Goal: Task Accomplishment & Management: Manage account settings

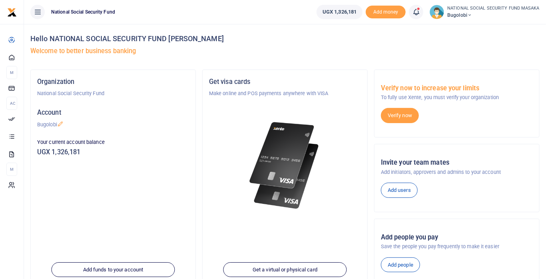
click at [417, 14] on icon at bounding box center [416, 12] width 8 height 9
click at [377, 59] on small "You have 1 awaiting for your to act on" at bounding box center [366, 60] width 77 height 6
click at [419, 14] on icon at bounding box center [416, 12] width 8 height 9
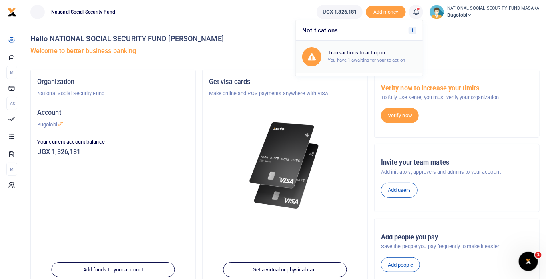
click at [390, 59] on small "You have 1 awaiting for your to act on" at bounding box center [366, 60] width 77 height 6
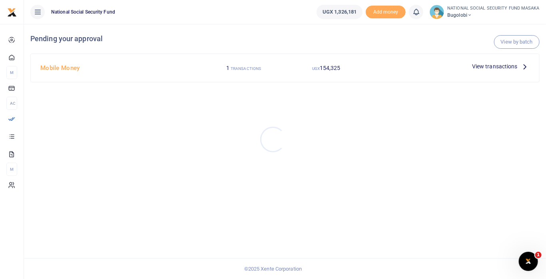
click at [509, 67] on div at bounding box center [273, 139] width 546 height 279
click at [523, 65] on icon at bounding box center [525, 66] width 9 height 9
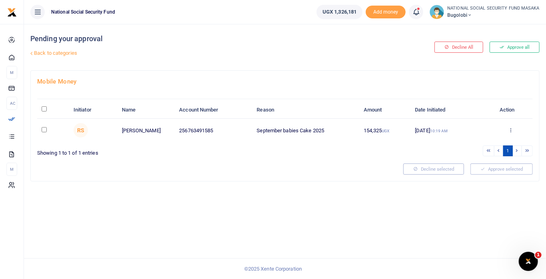
click at [511, 128] on icon at bounding box center [510, 130] width 5 height 6
click at [479, 144] on link "Approve" at bounding box center [481, 143] width 63 height 11
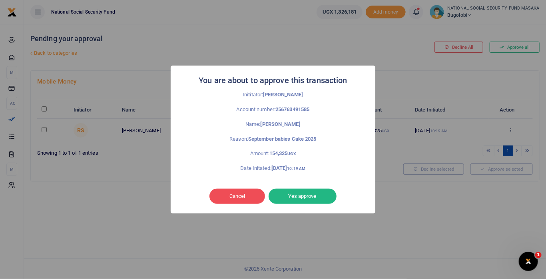
click at [318, 197] on button "Yes approve" at bounding box center [302, 196] width 68 height 15
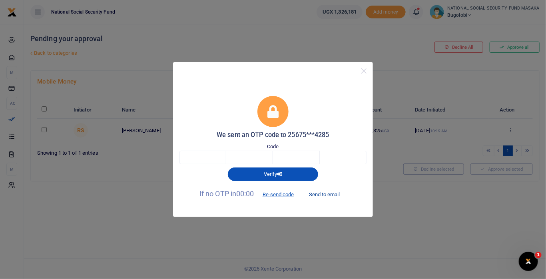
click at [329, 195] on button "Send to email" at bounding box center [324, 194] width 44 height 14
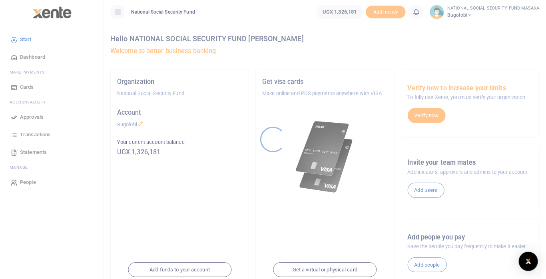
click at [422, 12] on div at bounding box center [273, 139] width 546 height 279
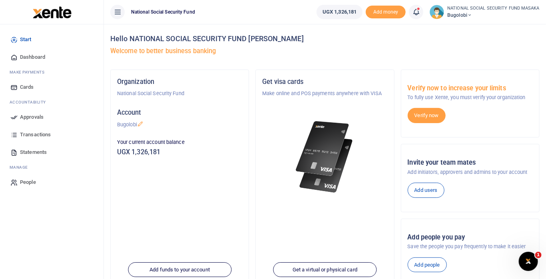
click at [419, 15] on icon at bounding box center [416, 12] width 8 height 9
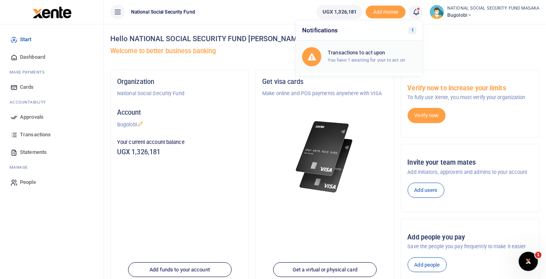
click at [381, 58] on small "You have 1 awaiting for your to act on" at bounding box center [366, 60] width 77 height 6
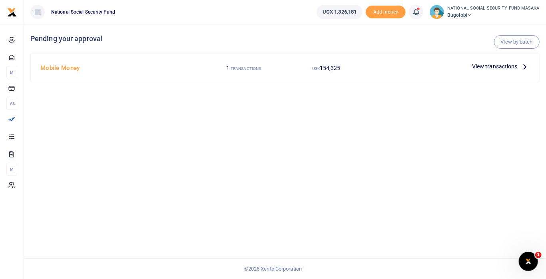
click at [509, 64] on span "View transactions" at bounding box center [495, 66] width 46 height 9
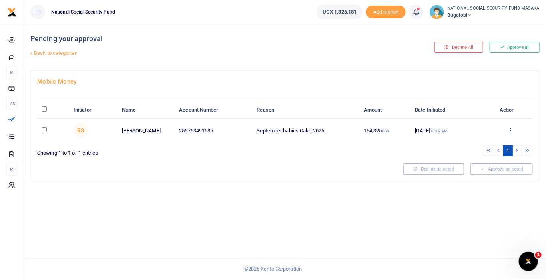
click at [511, 128] on icon at bounding box center [510, 130] width 5 height 6
click at [470, 139] on link "Approve" at bounding box center [481, 143] width 63 height 11
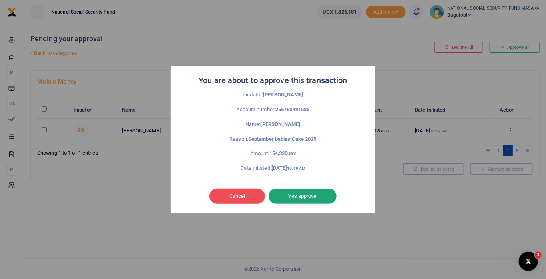
click at [324, 195] on button "Yes approve" at bounding box center [302, 196] width 68 height 15
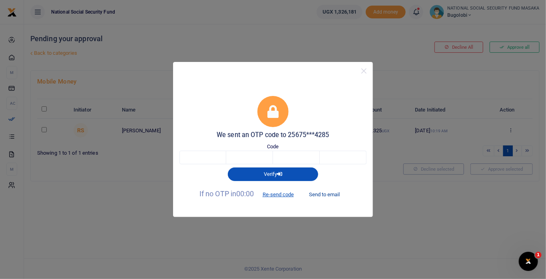
click at [334, 194] on button "Send to email" at bounding box center [324, 194] width 44 height 14
click at [209, 159] on input "text" at bounding box center [202, 158] width 47 height 14
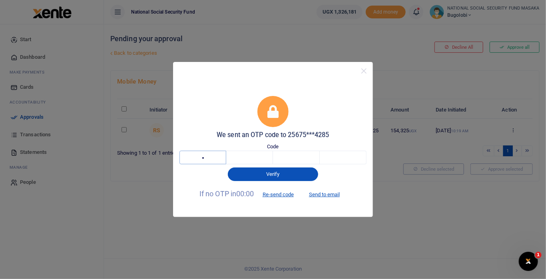
type input "7"
type input "5"
type input "1"
type input "0"
